Goal: Information Seeking & Learning: Learn about a topic

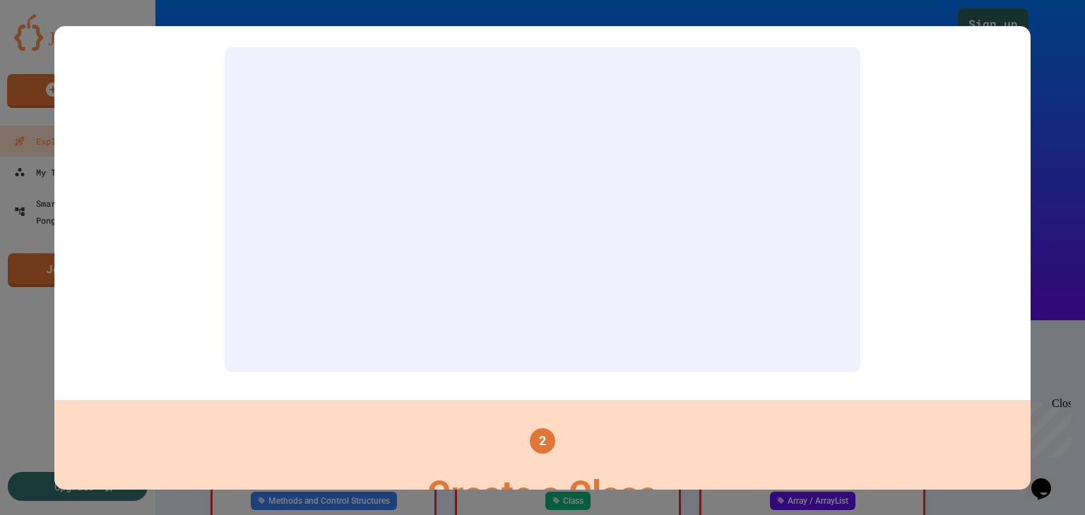
scroll to position [339, 0]
click at [1052, 63] on div at bounding box center [542, 257] width 1085 height 515
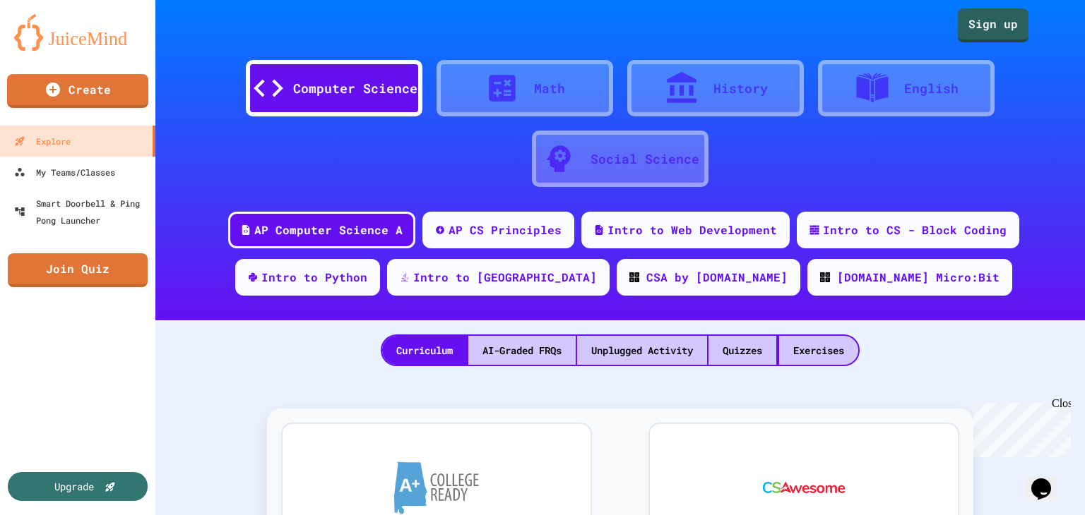
click at [484, 108] on div "Math" at bounding box center [524, 88] width 177 height 56
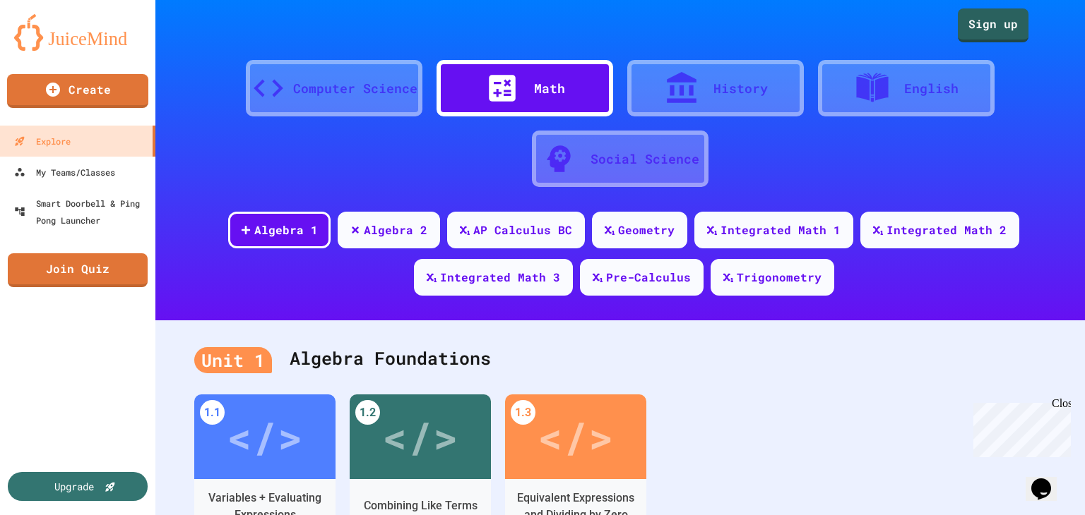
click at [713, 90] on div "History" at bounding box center [740, 88] width 54 height 19
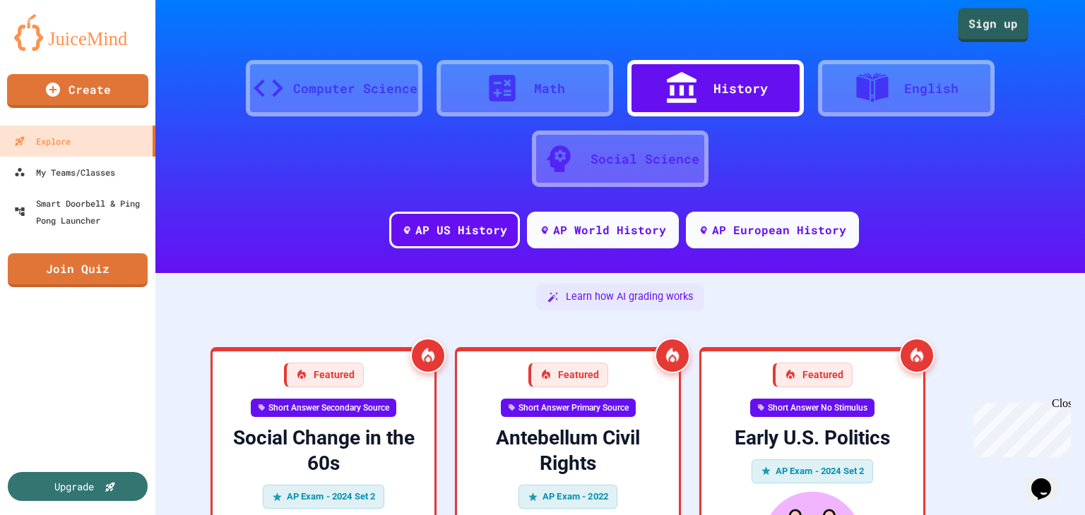
click at [905, 105] on div "English" at bounding box center [906, 88] width 177 height 56
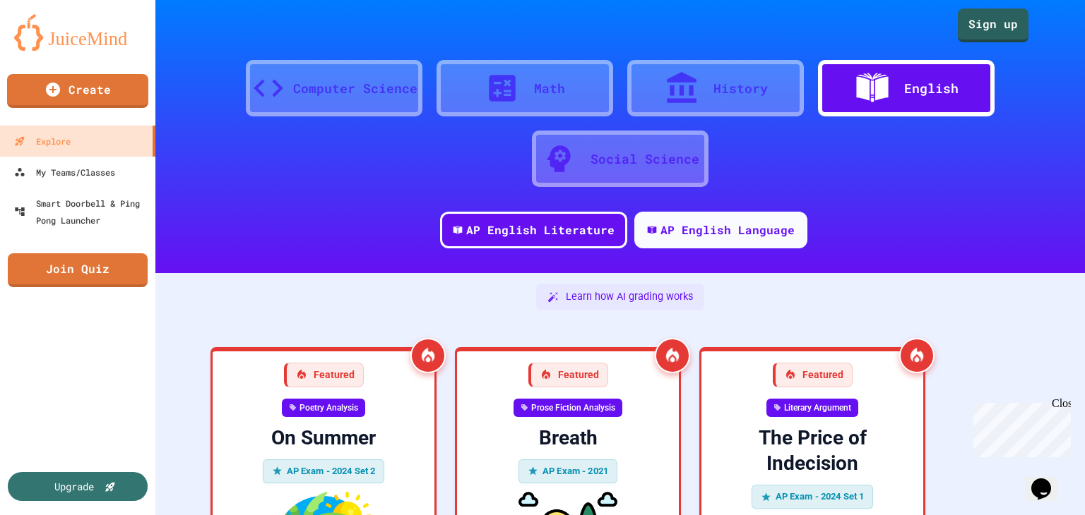
click at [604, 147] on div "Social Science" at bounding box center [620, 159] width 177 height 56
